Goal: Transaction & Acquisition: Download file/media

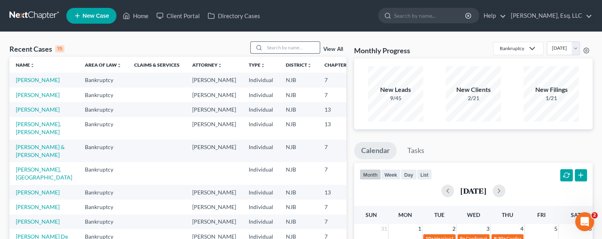
click at [276, 48] on input "search" at bounding box center [292, 47] width 55 height 11
type input "anthony"
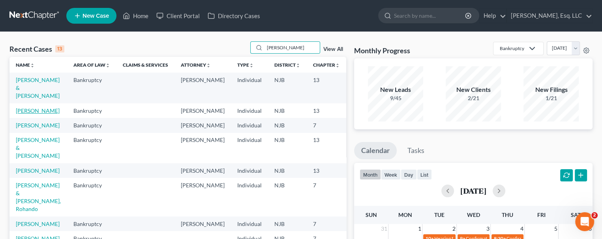
click at [30, 111] on link "[PERSON_NAME]" at bounding box center [38, 110] width 44 height 7
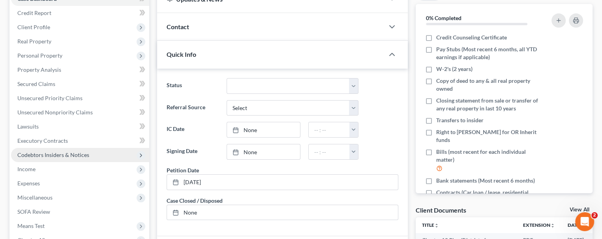
scroll to position [237, 0]
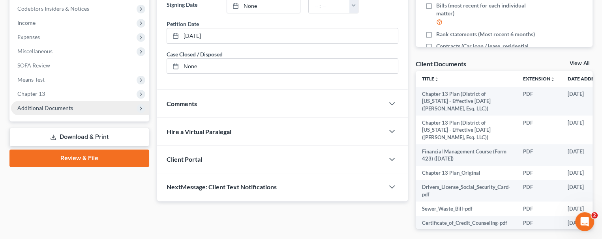
click at [55, 107] on span "Additional Documents" at bounding box center [45, 108] width 56 height 7
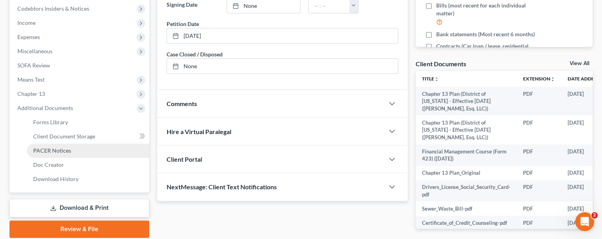
click at [58, 148] on span "PACER Notices" at bounding box center [52, 150] width 38 height 7
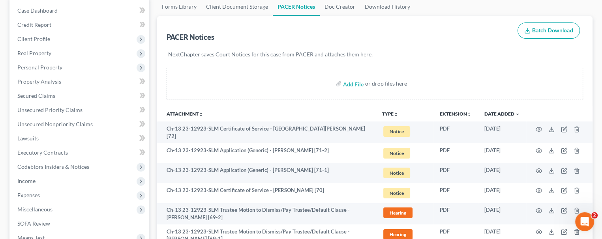
scroll to position [79, 0]
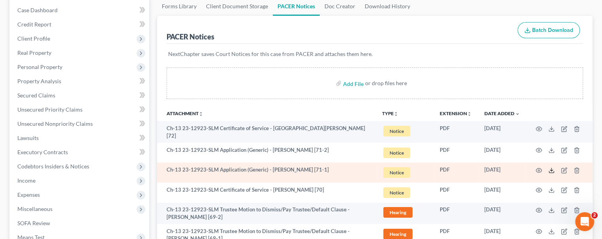
click at [550, 168] on icon at bounding box center [552, 171] width 6 height 6
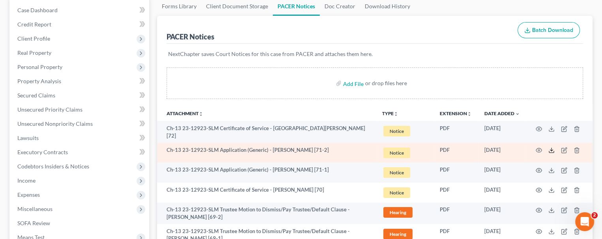
click at [553, 147] on icon at bounding box center [552, 150] width 6 height 6
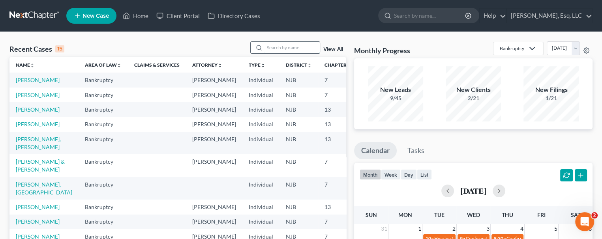
click at [267, 45] on input "search" at bounding box center [292, 47] width 55 height 11
type input "anthony"
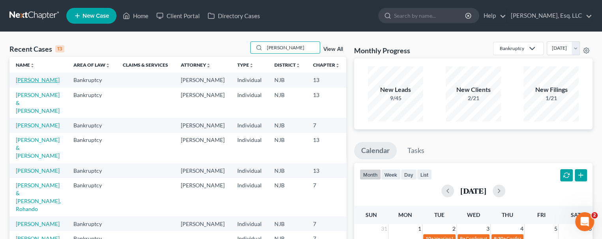
click at [28, 83] on link "[PERSON_NAME]" at bounding box center [38, 80] width 44 height 7
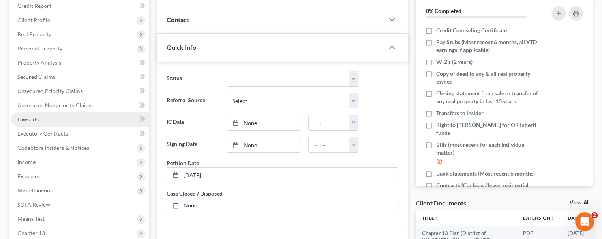
scroll to position [198, 0]
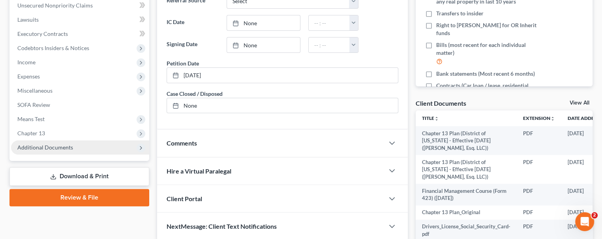
click at [52, 145] on span "Additional Documents" at bounding box center [45, 147] width 56 height 7
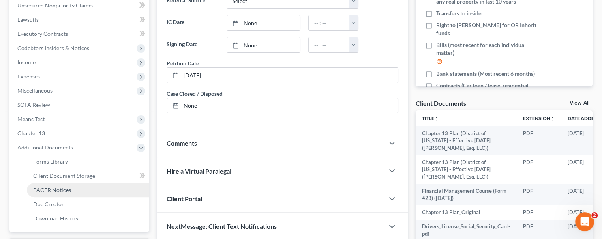
click at [52, 188] on span "PACER Notices" at bounding box center [52, 190] width 38 height 7
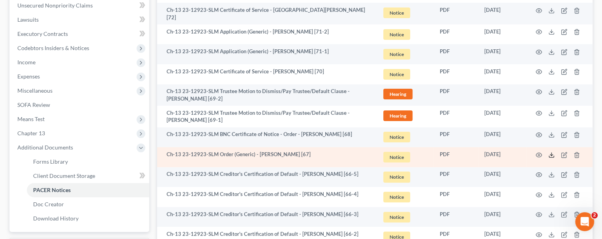
scroll to position [158, 0]
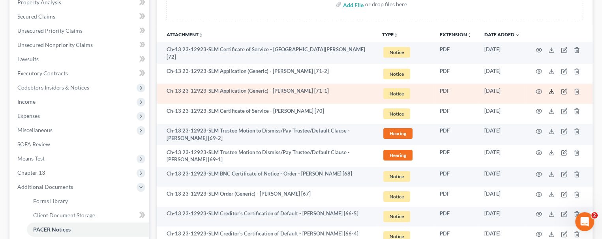
click at [551, 91] on polyline at bounding box center [552, 91] width 3 height 1
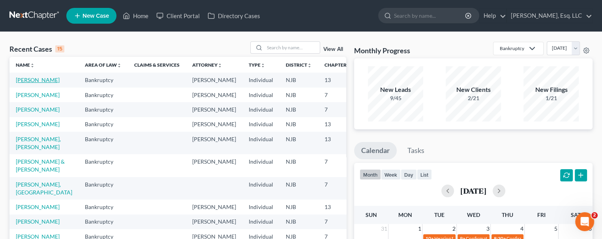
click at [21, 82] on link "[PERSON_NAME]" at bounding box center [38, 80] width 44 height 7
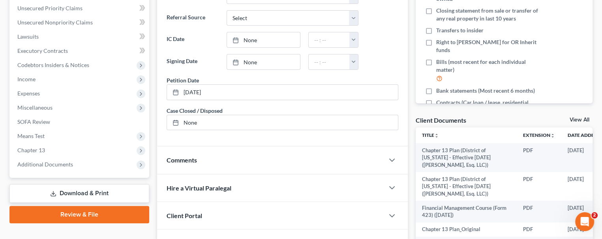
scroll to position [198, 0]
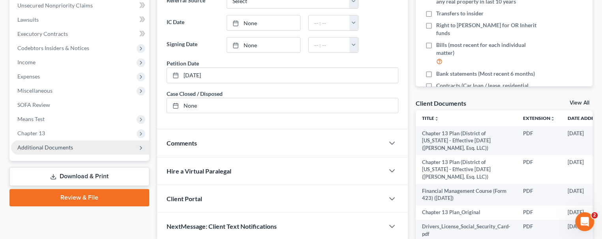
click at [60, 147] on span "Additional Documents" at bounding box center [45, 147] width 56 height 7
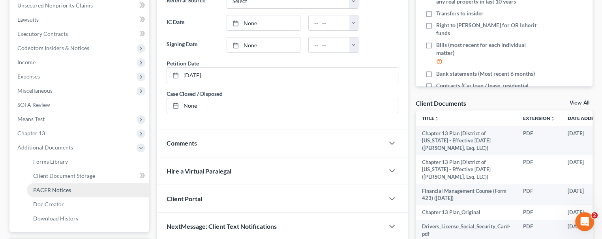
click at [67, 189] on span "PACER Notices" at bounding box center [52, 190] width 38 height 7
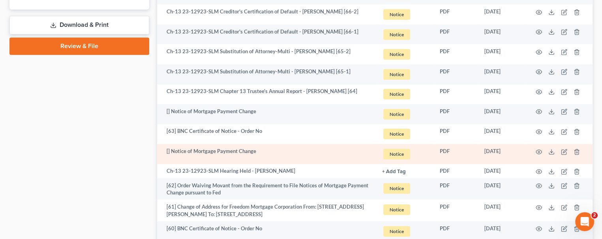
scroll to position [435, 0]
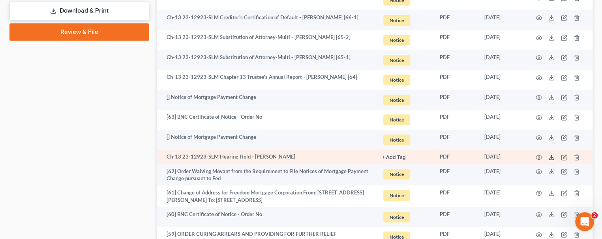
click at [550, 154] on icon at bounding box center [552, 157] width 6 height 6
